Goal: Transaction & Acquisition: Obtain resource

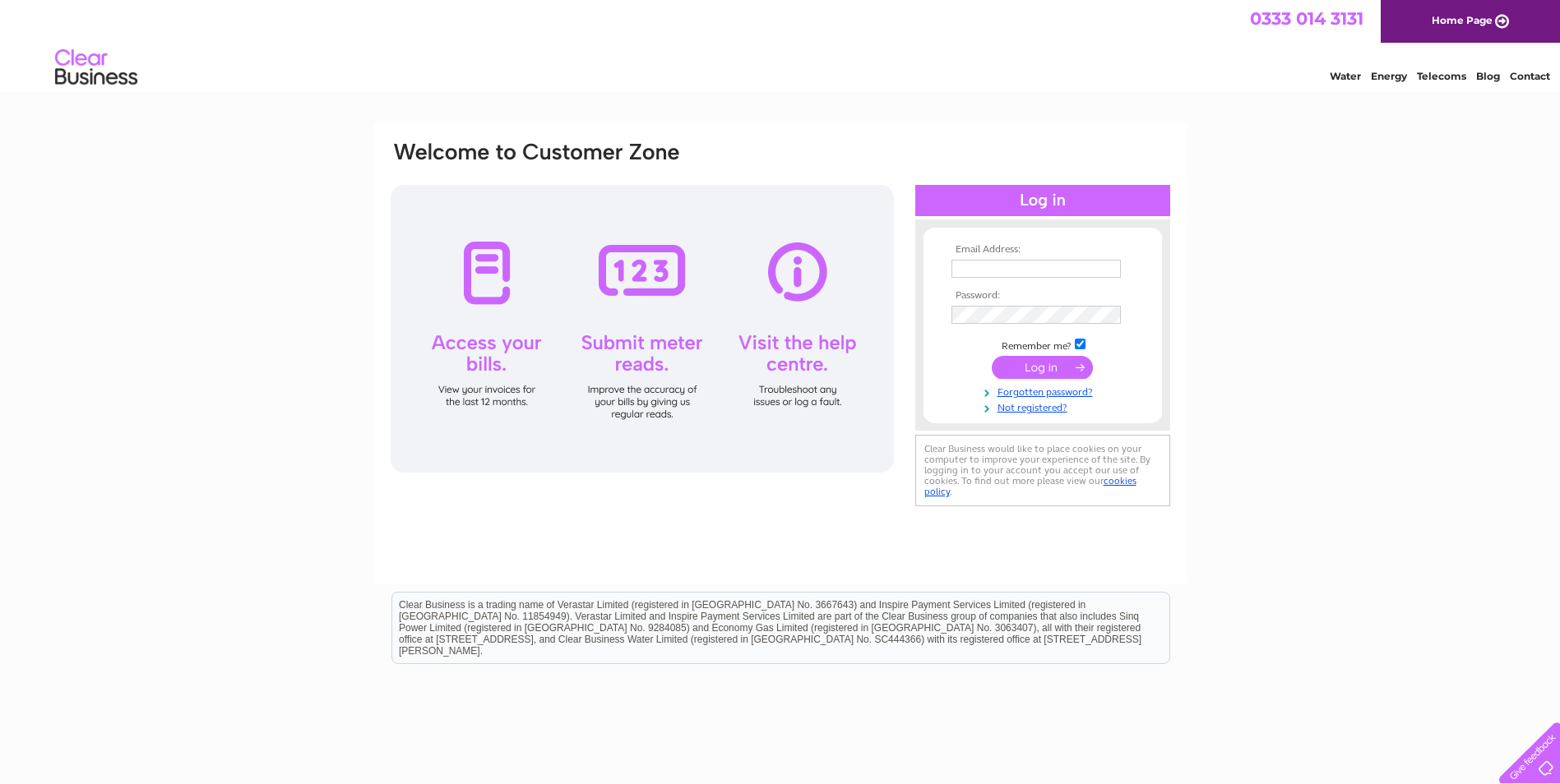
type input "graham.scott@cbtechnology.co.uk"
click at [1043, 363] on input "submit" at bounding box center [1042, 367] width 102 height 23
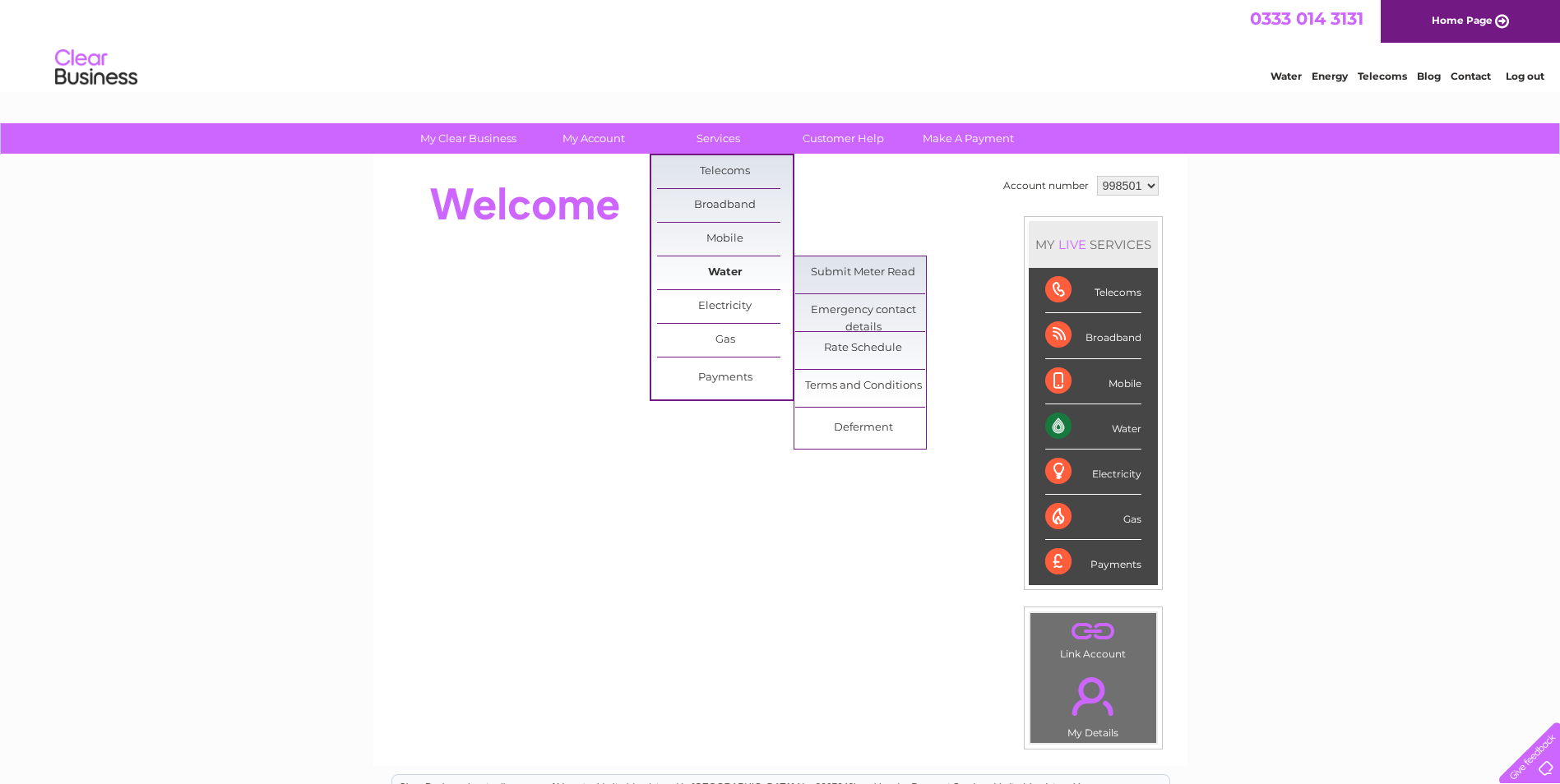
click at [718, 271] on link "Water" at bounding box center [724, 272] width 136 height 33
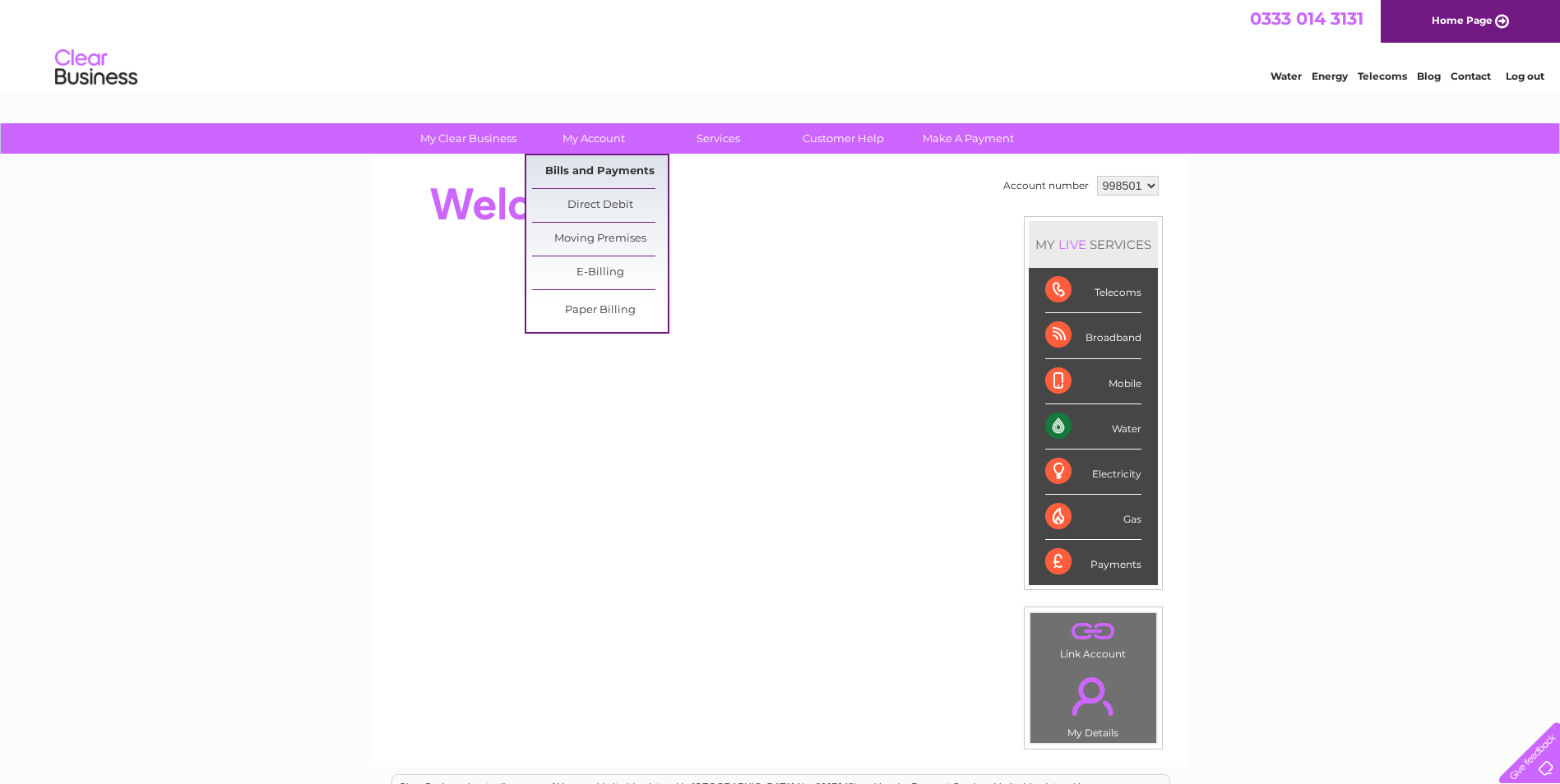
click at [622, 169] on link "Bills and Payments" at bounding box center [599, 172] width 136 height 33
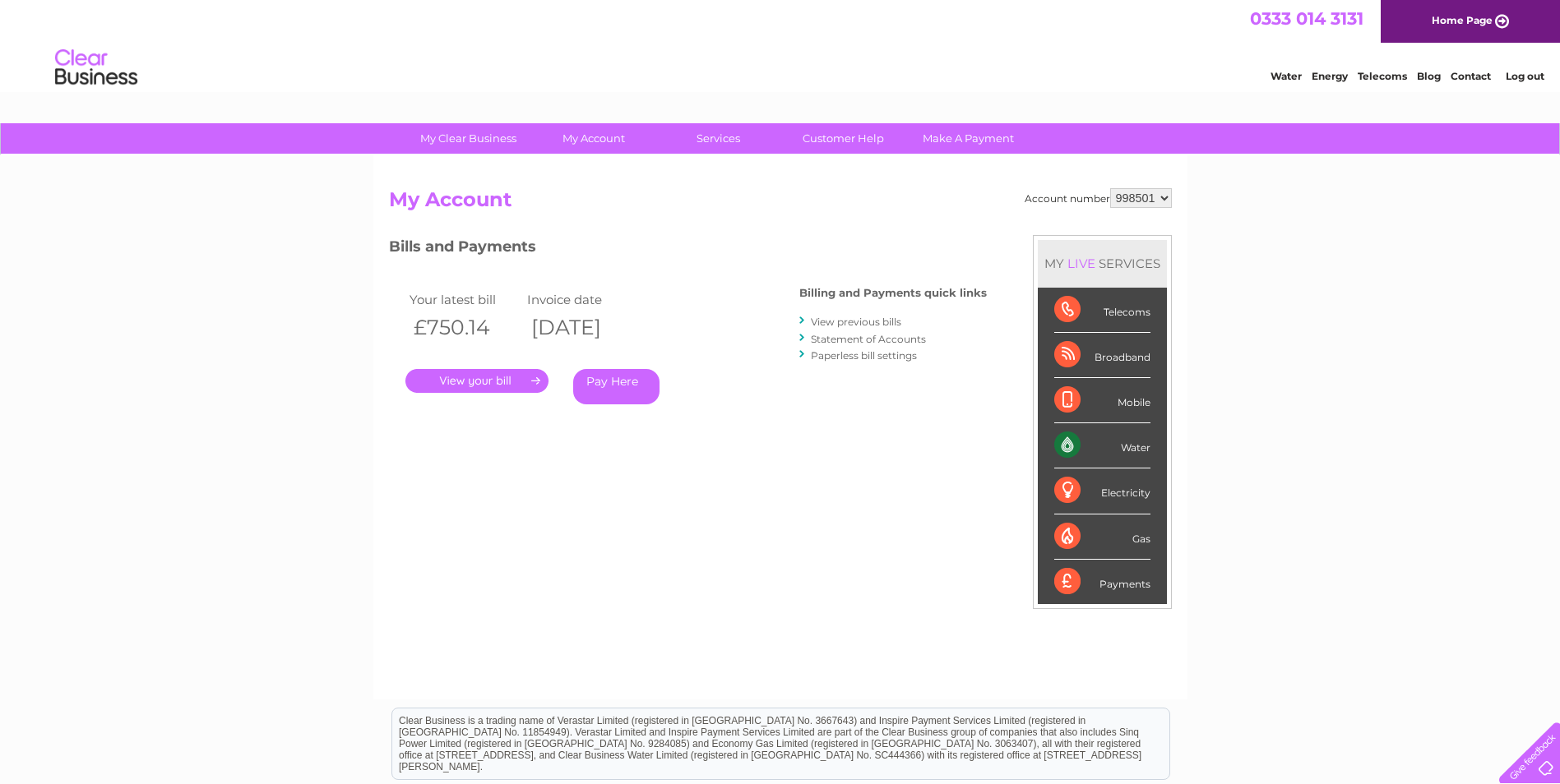
click at [468, 377] on link "." at bounding box center [477, 381] width 143 height 24
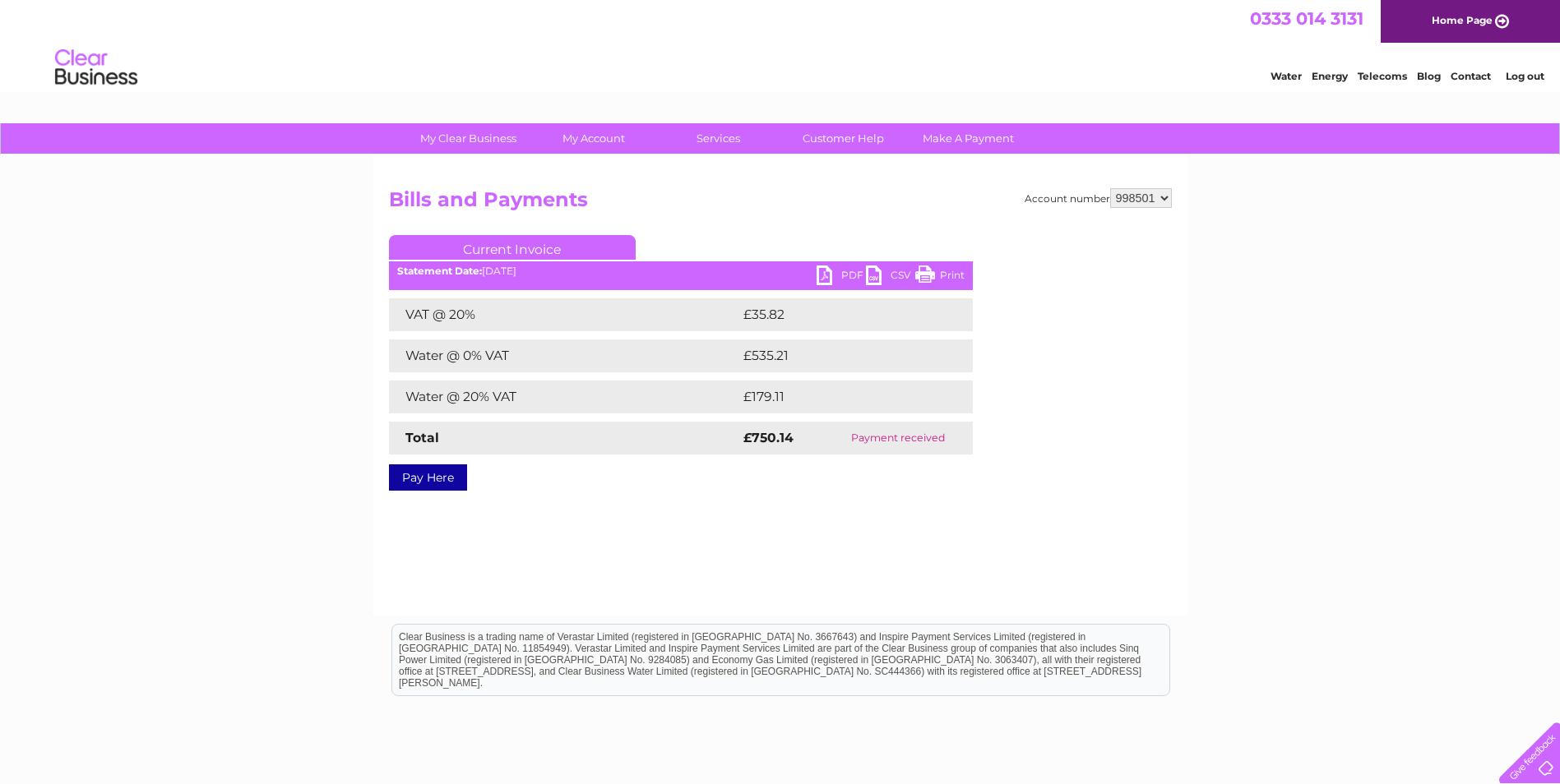
click at [825, 275] on link "PDF" at bounding box center [841, 277] width 49 height 24
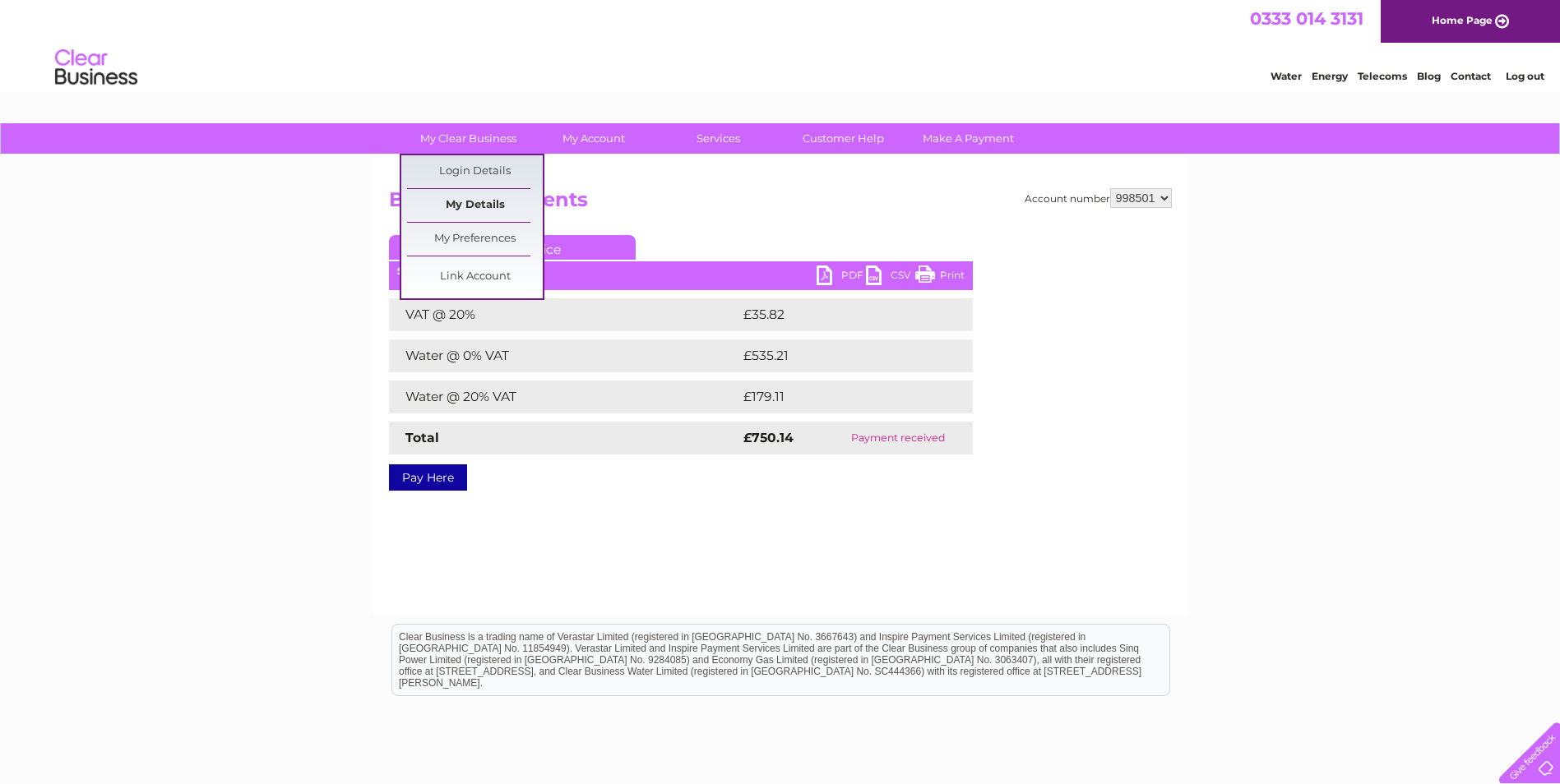
click at [482, 205] on link "My Details" at bounding box center [475, 205] width 136 height 33
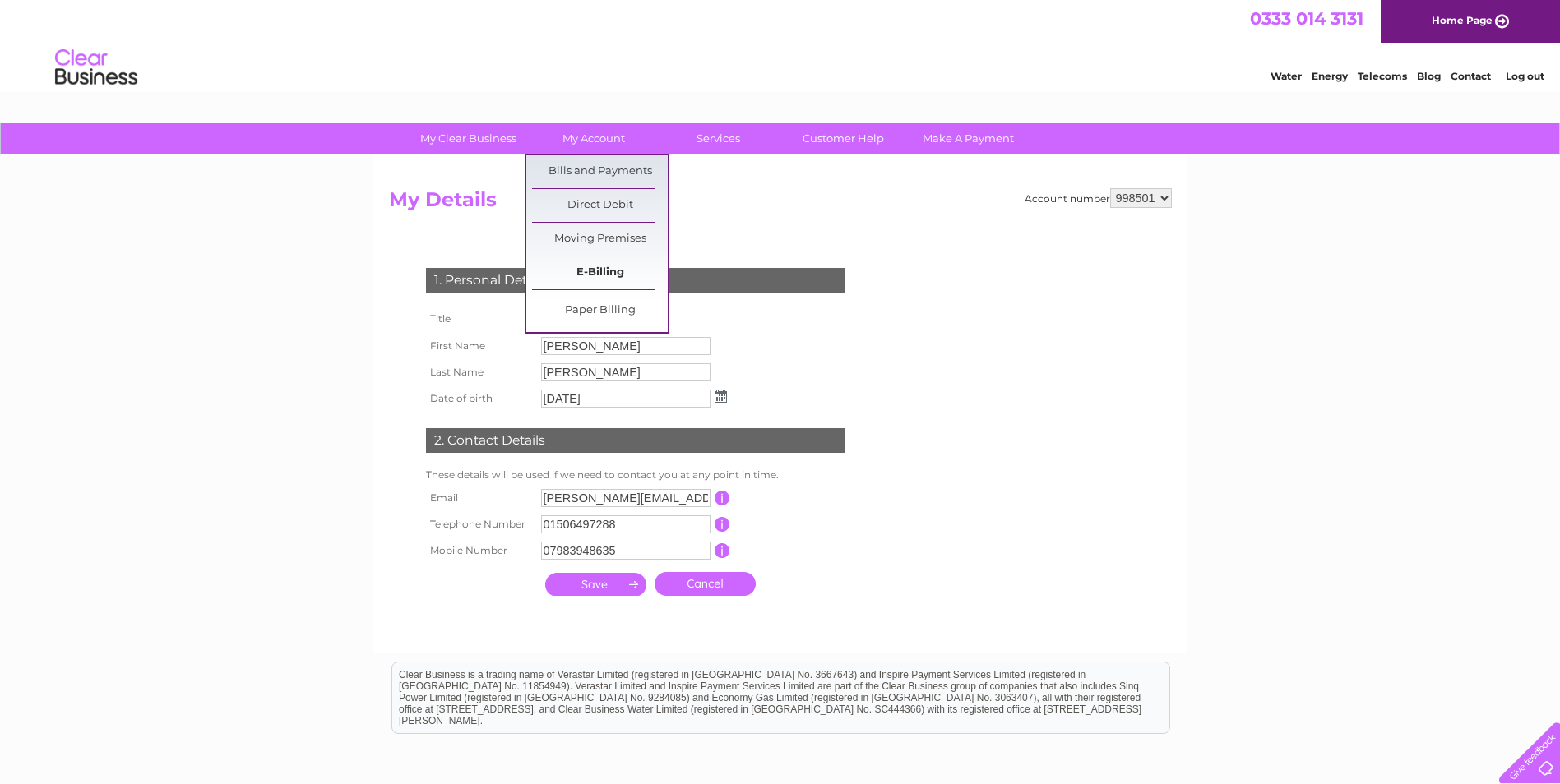
click at [616, 271] on link "E-Billing" at bounding box center [599, 272] width 136 height 33
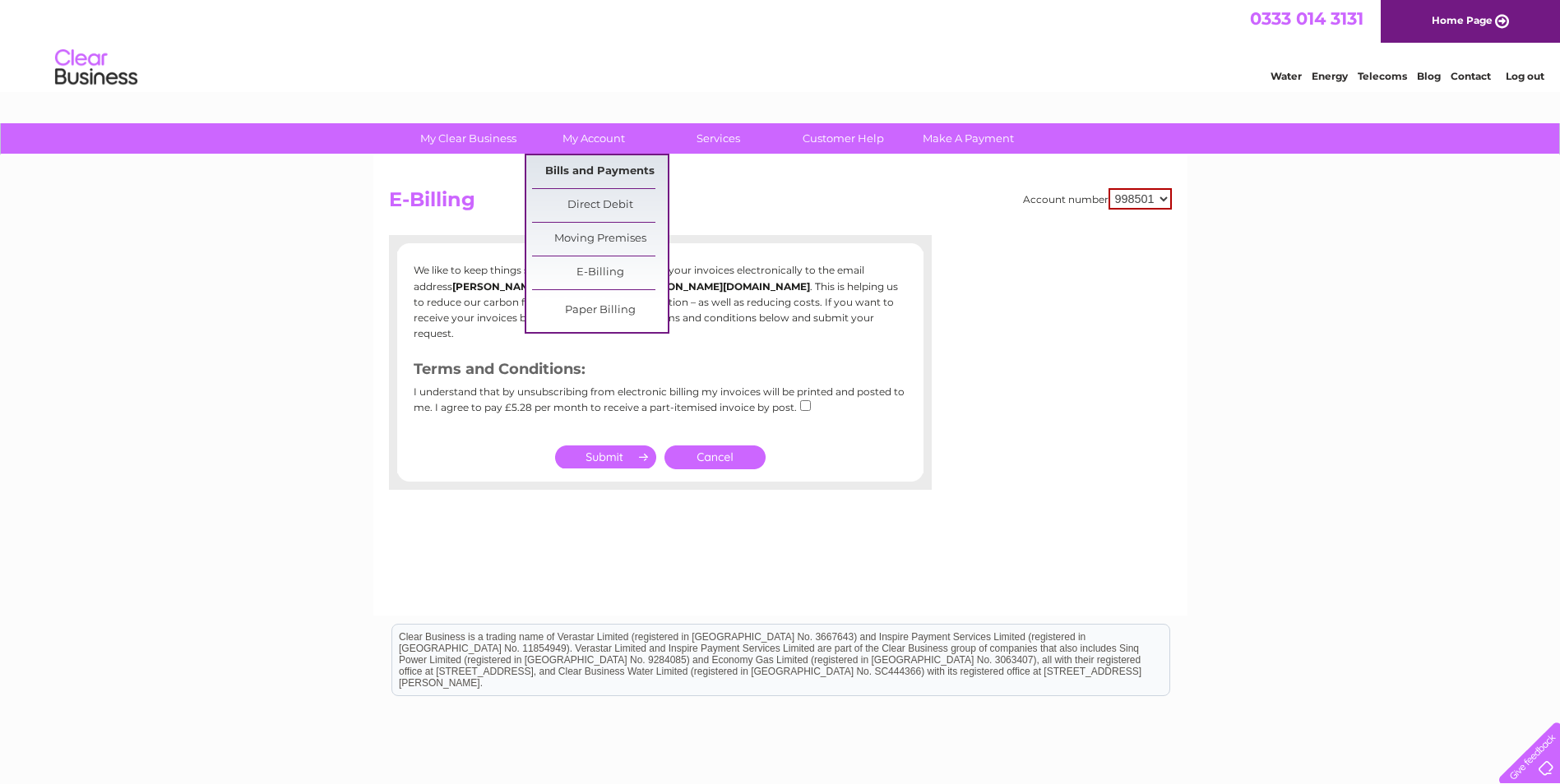
click at [598, 166] on link "Bills and Payments" at bounding box center [599, 172] width 136 height 33
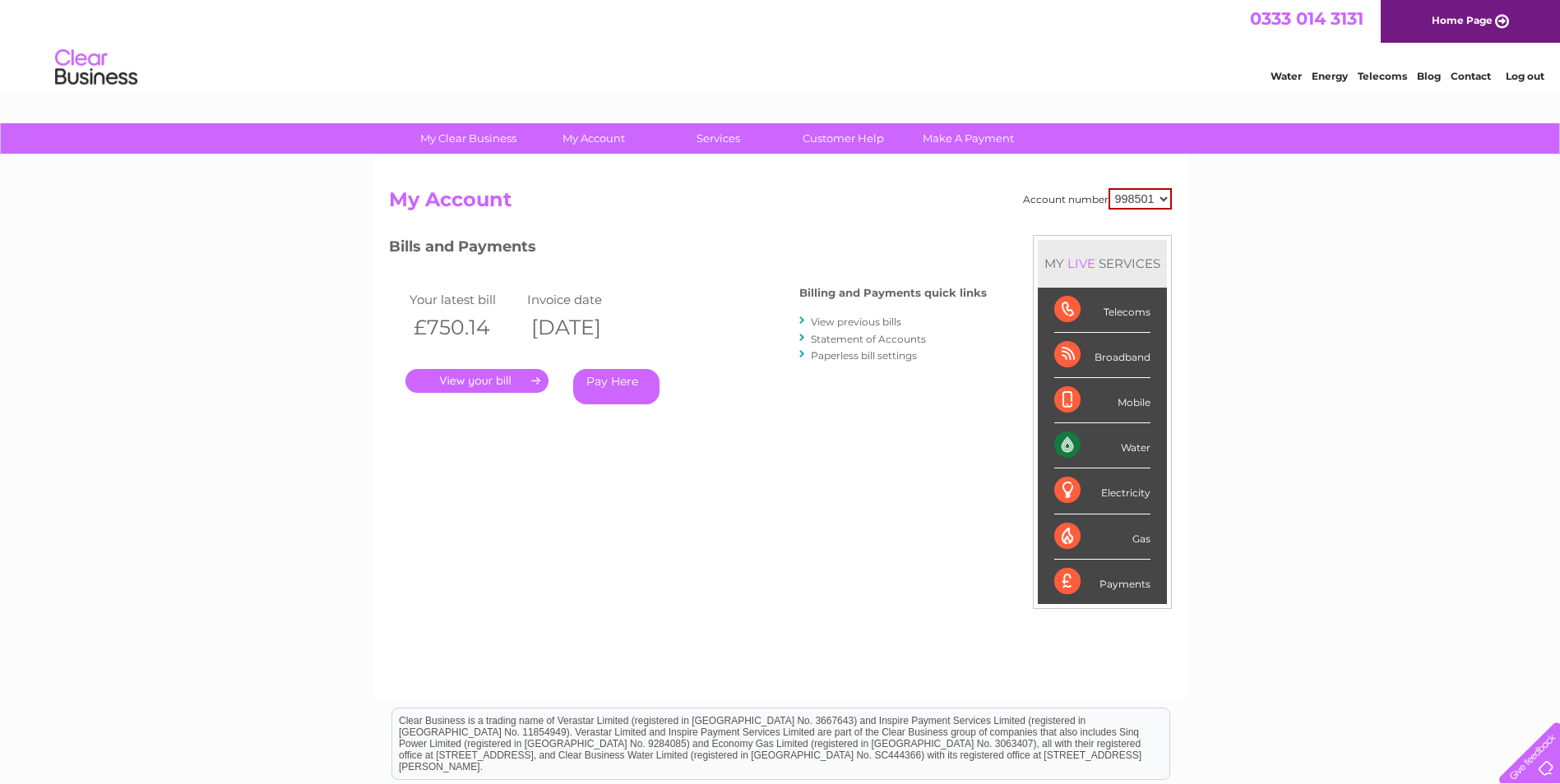
click at [866, 334] on link "Statement of Accounts" at bounding box center [868, 339] width 115 height 12
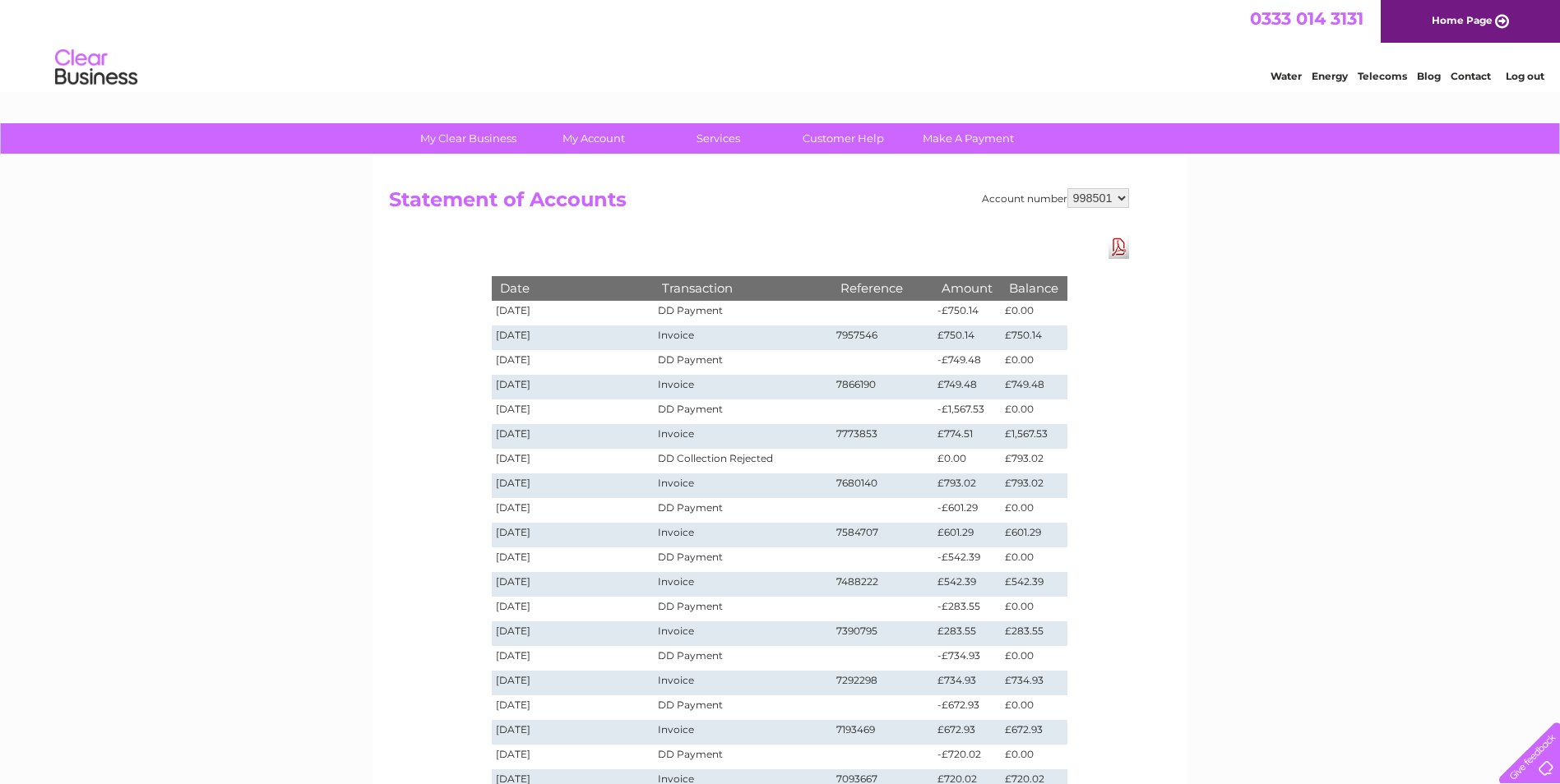
click at [1120, 249] on link "Download Pdf" at bounding box center [1118, 247] width 21 height 24
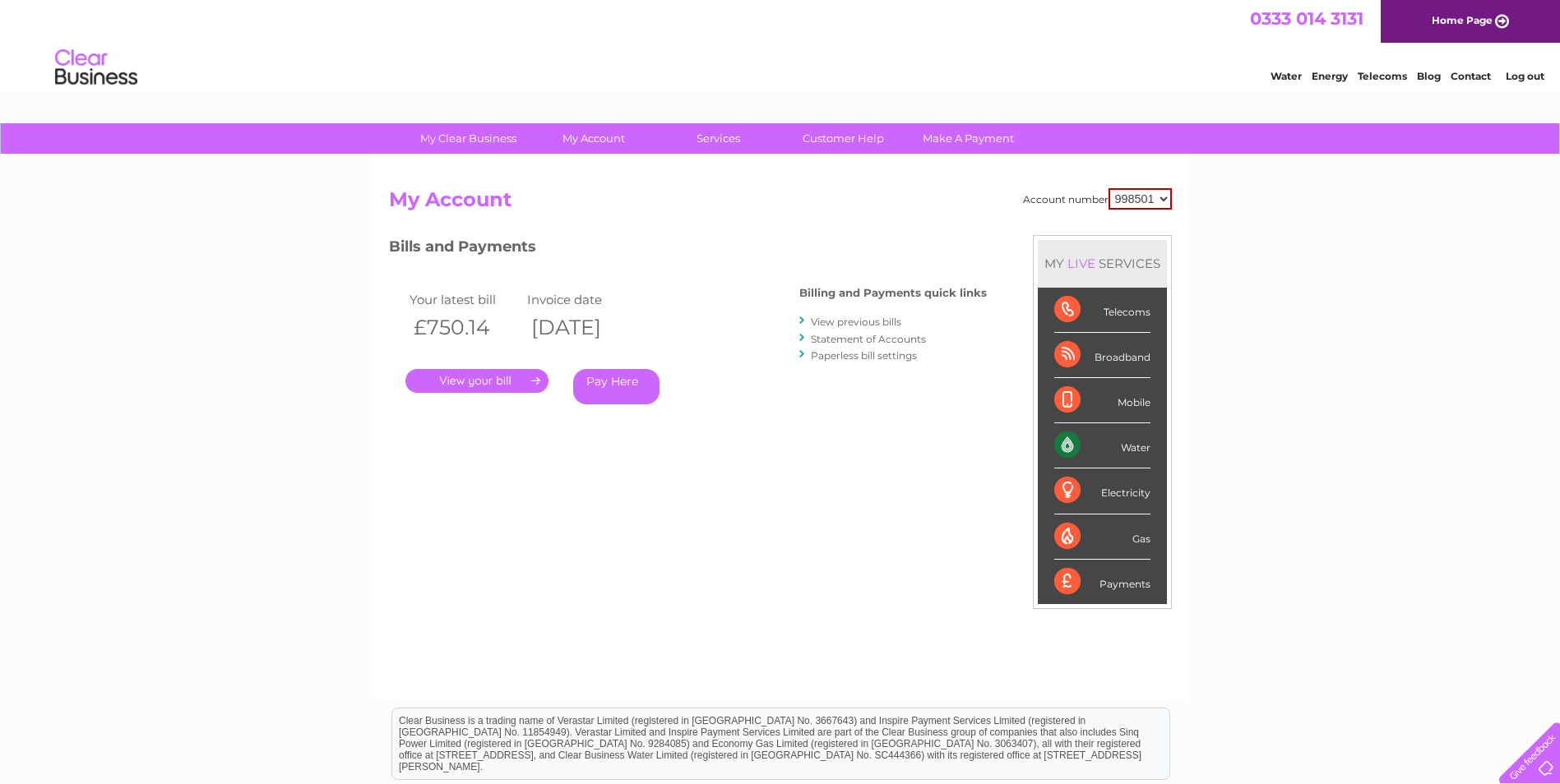
click at [839, 323] on link "View previous bills" at bounding box center [855, 322] width 90 height 12
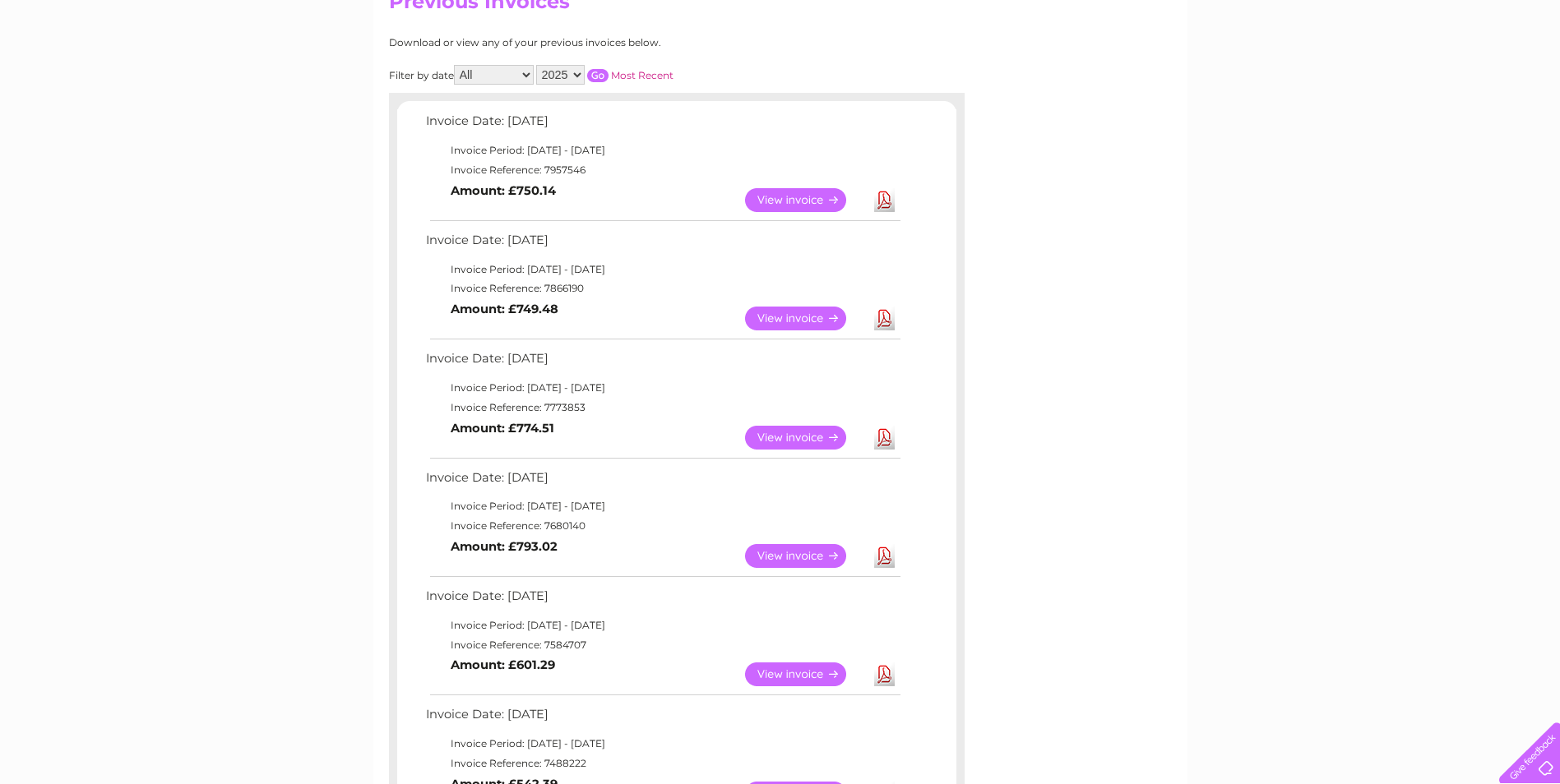
scroll to position [164, 0]
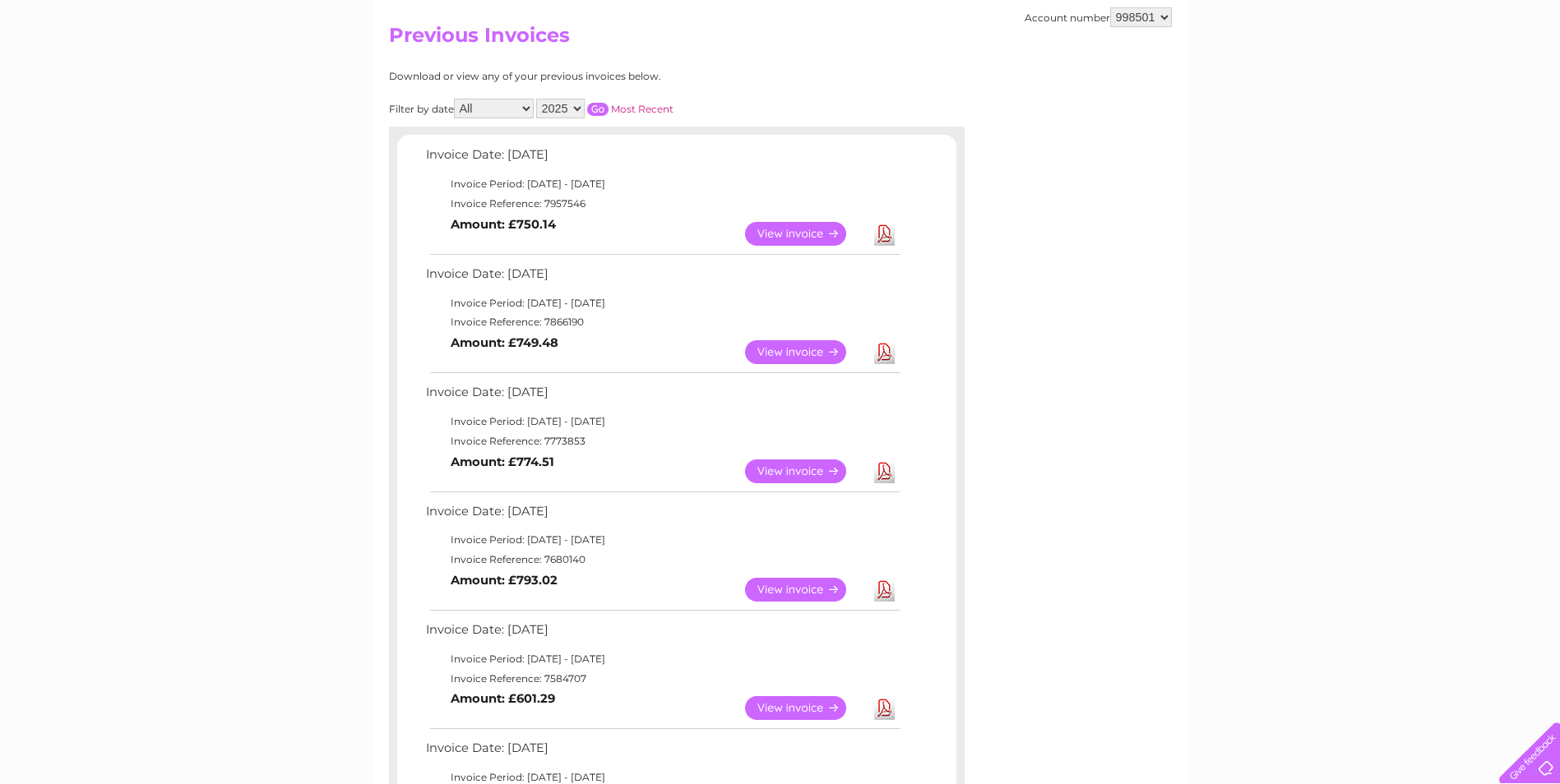
click at [808, 346] on link "View" at bounding box center [805, 352] width 121 height 24
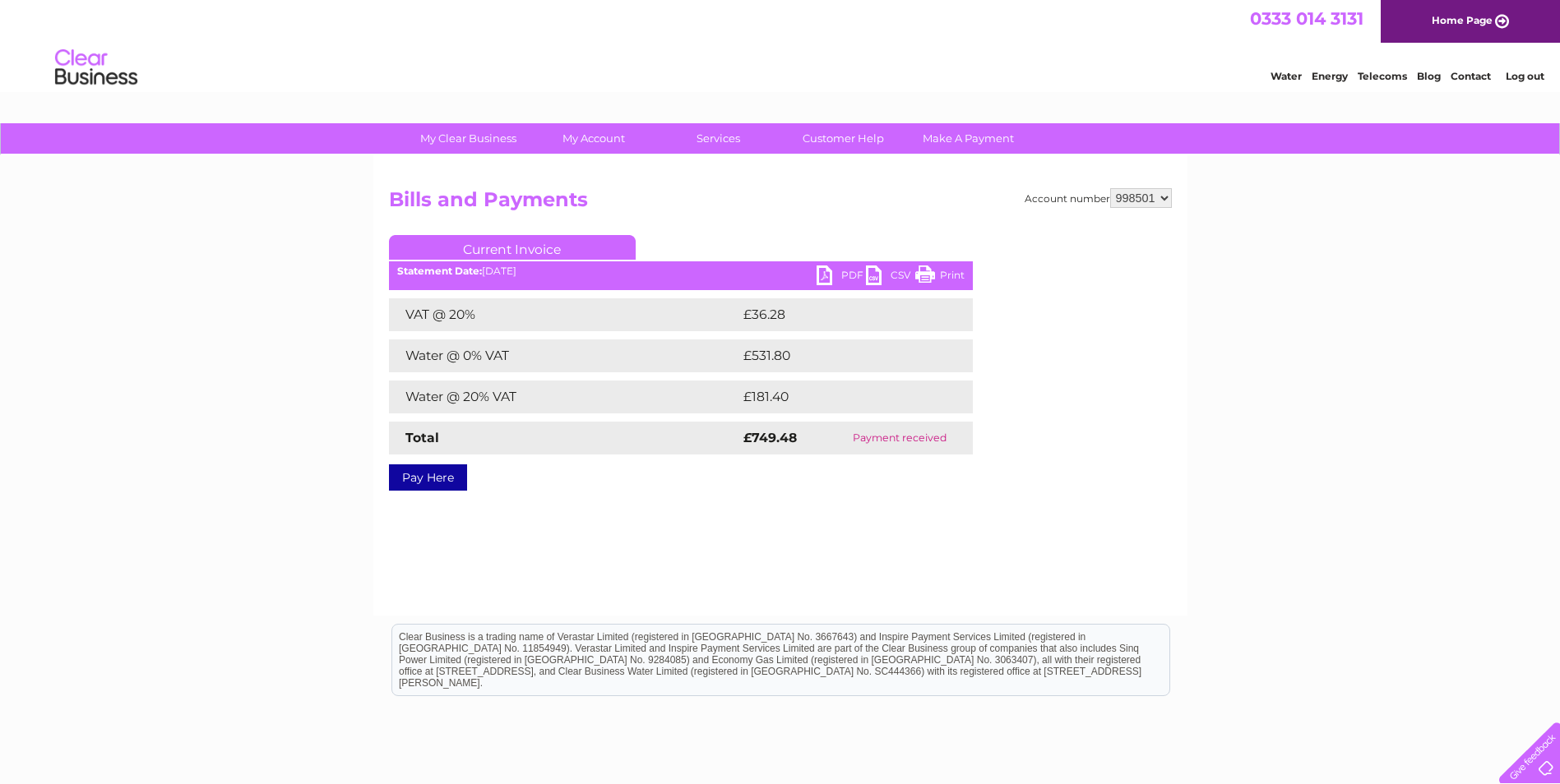
click at [838, 274] on link "PDF" at bounding box center [841, 277] width 49 height 24
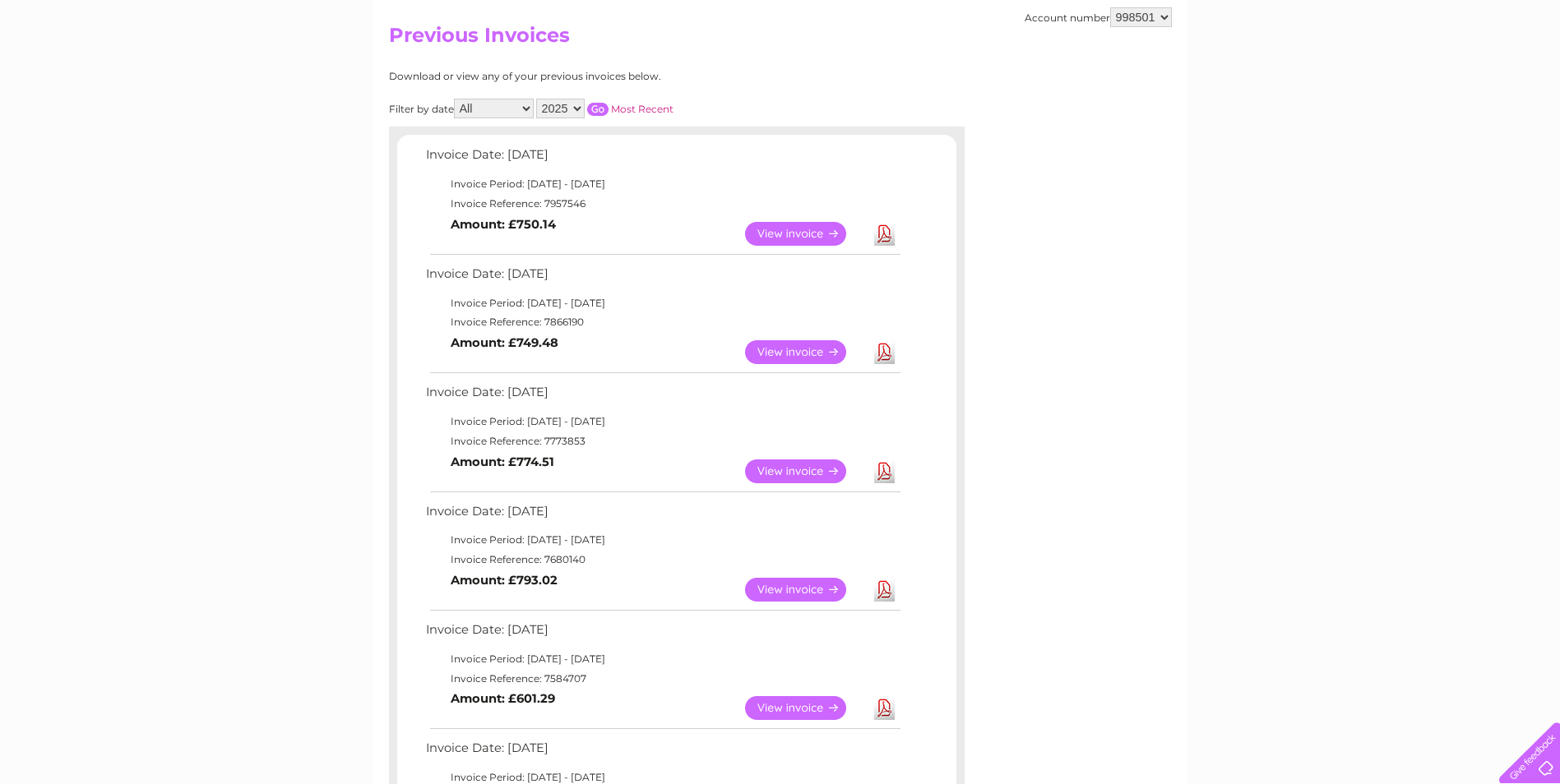
click at [798, 474] on link "View" at bounding box center [805, 471] width 121 height 24
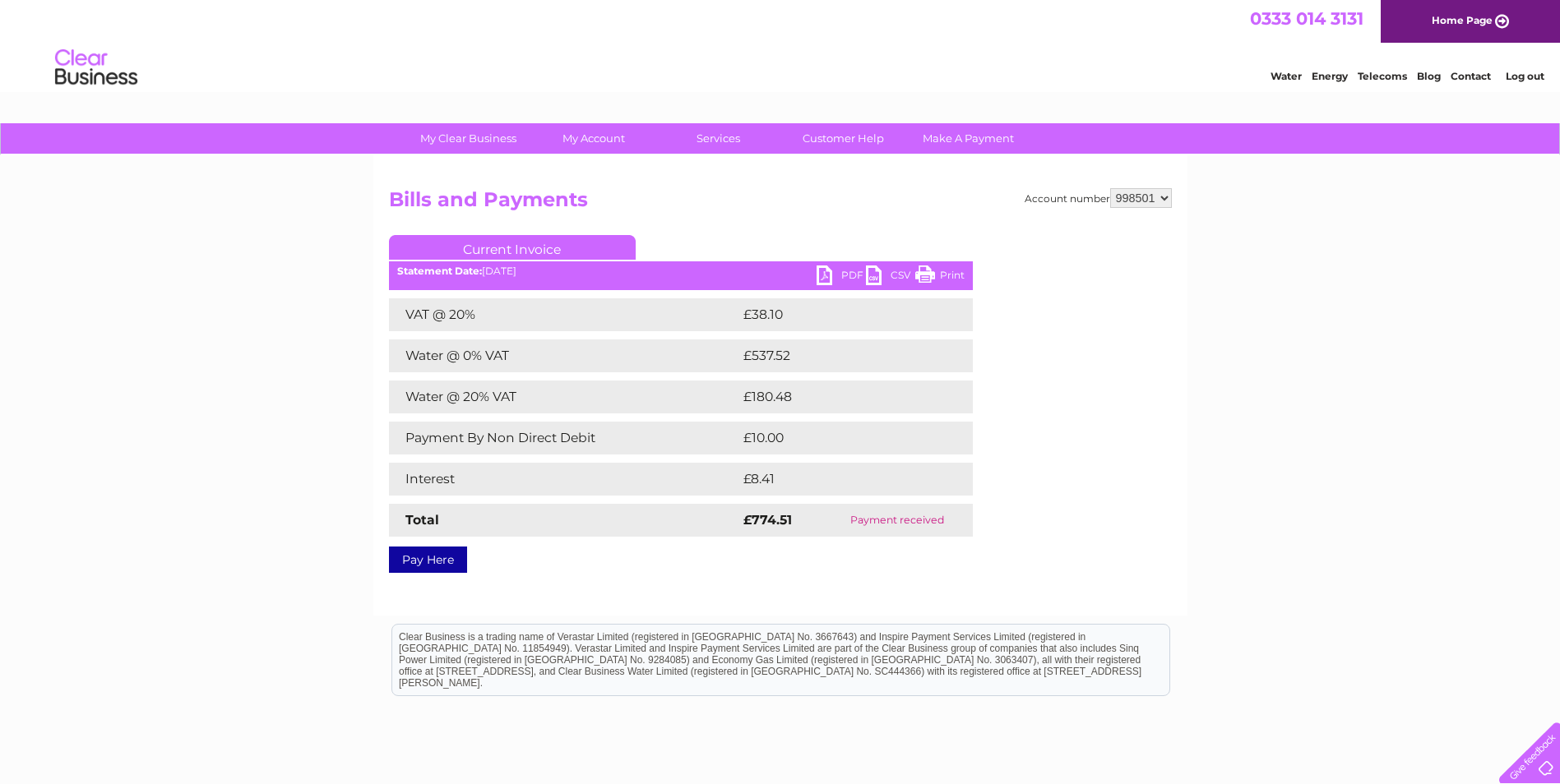
click at [836, 274] on link "PDF" at bounding box center [841, 277] width 49 height 24
